Goal: Find specific page/section: Find specific page/section

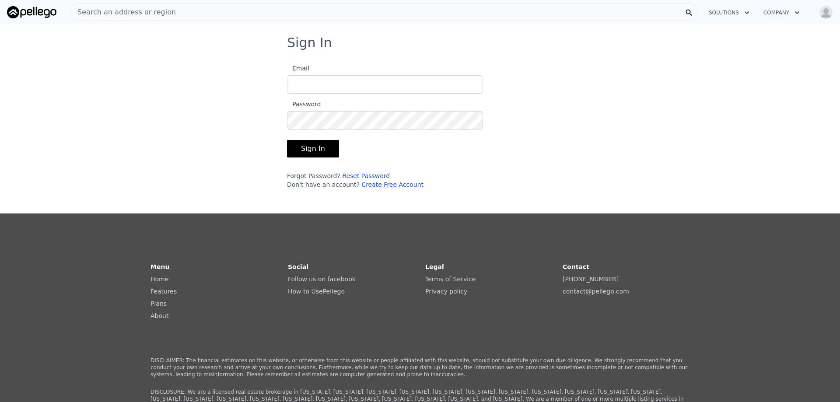
type input "[EMAIL_ADDRESS][DOMAIN_NAME]"
click at [316, 150] on button "Sign In" at bounding box center [313, 149] width 52 height 18
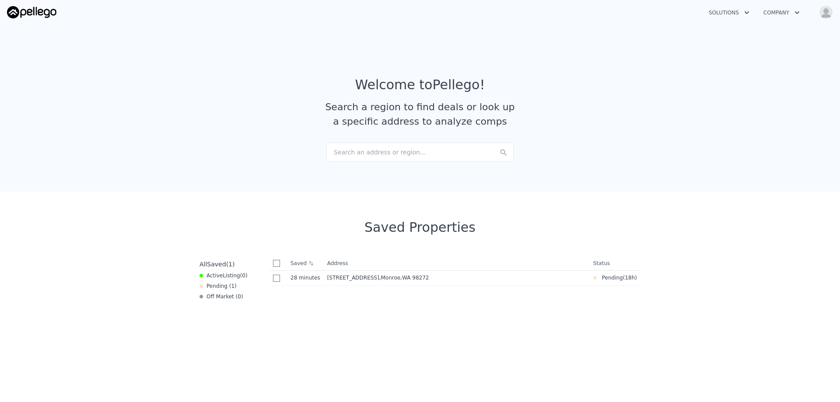
click at [400, 151] on div "Search an address or region..." at bounding box center [420, 152] width 187 height 19
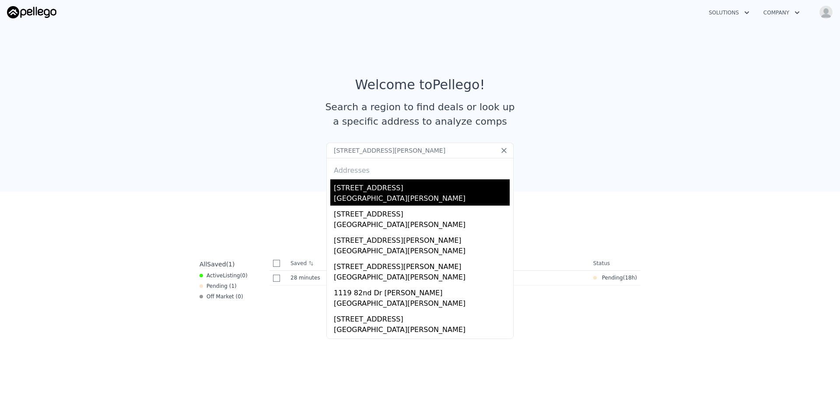
type input "[STREET_ADDRESS][PERSON_NAME]"
click at [416, 192] on div "[STREET_ADDRESS]" at bounding box center [422, 186] width 176 height 14
